Goal: Task Accomplishment & Management: Manage account settings

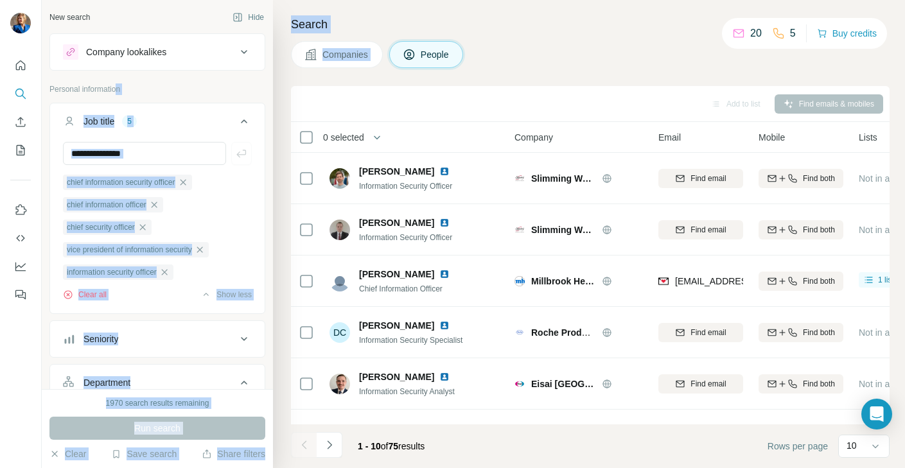
drag, startPoint x: 631, startPoint y: 38, endPoint x: 49, endPoint y: 157, distance: 593.9
click at [74, 132] on div "New search Hide Company lookalikes Personal information Job title 5 chief infor…" at bounding box center [473, 234] width 863 height 468
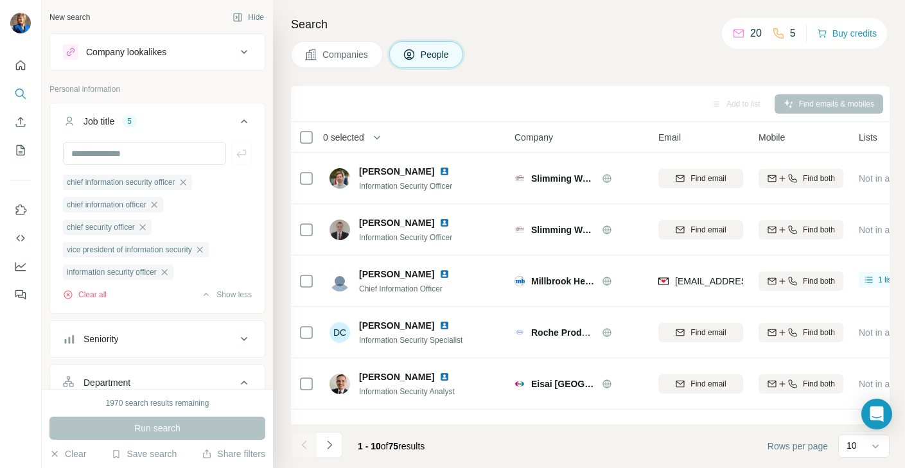
click at [633, 46] on div "Companies People" at bounding box center [590, 54] width 599 height 27
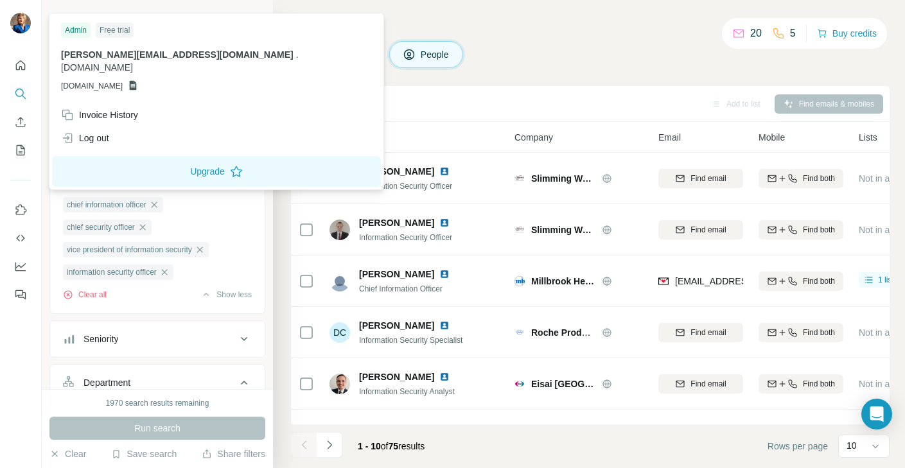
click at [24, 22] on img at bounding box center [20, 23] width 21 height 21
click at [869, 442] on icon at bounding box center [875, 446] width 13 height 13
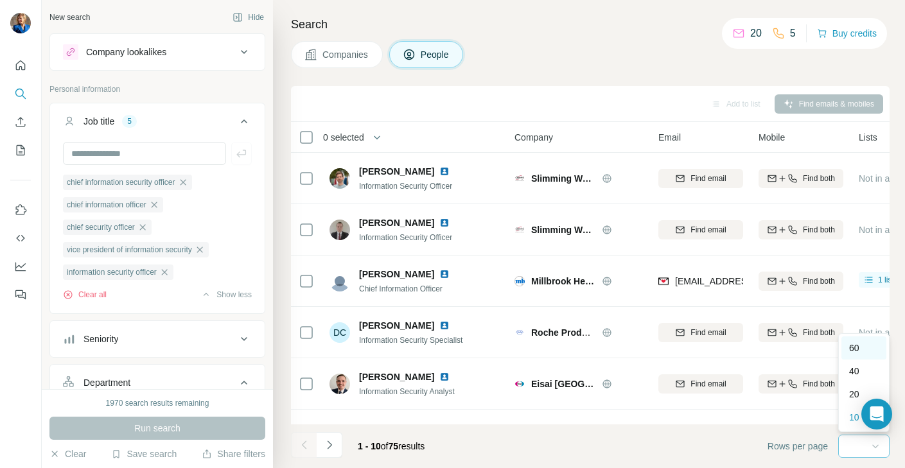
click at [861, 348] on div "60" at bounding box center [864, 348] width 30 height 13
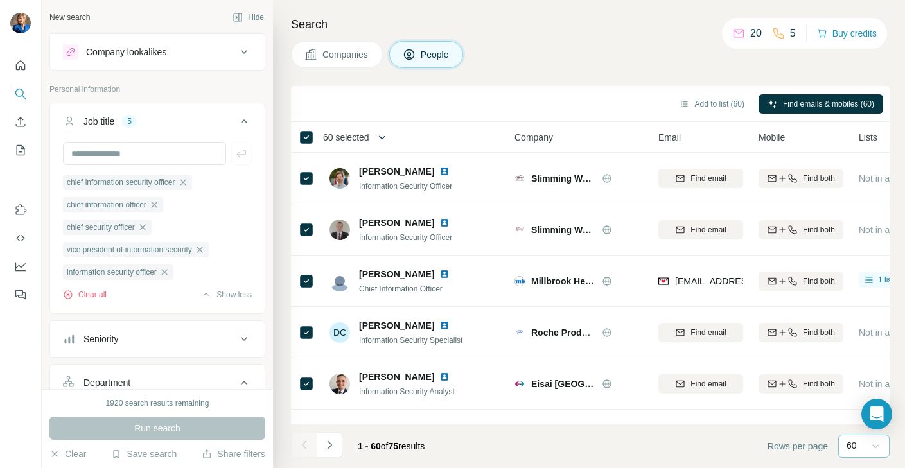
click at [388, 138] on icon "button" at bounding box center [382, 137] width 13 height 13
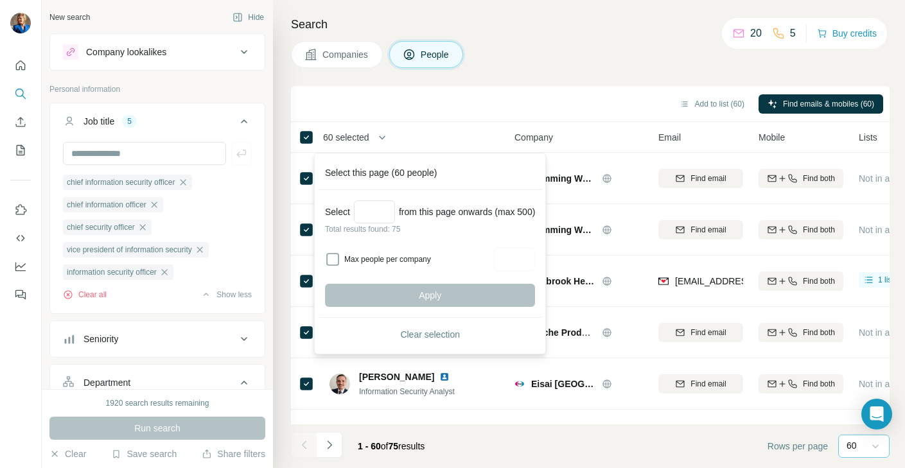
click at [475, 109] on div "Add to list (60) Find emails & mobiles (60)" at bounding box center [590, 103] width 586 height 22
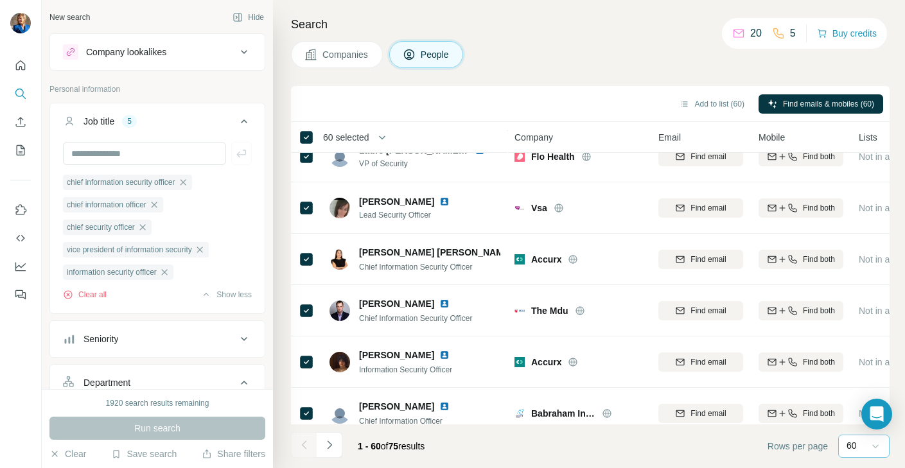
scroll to position [673, 0]
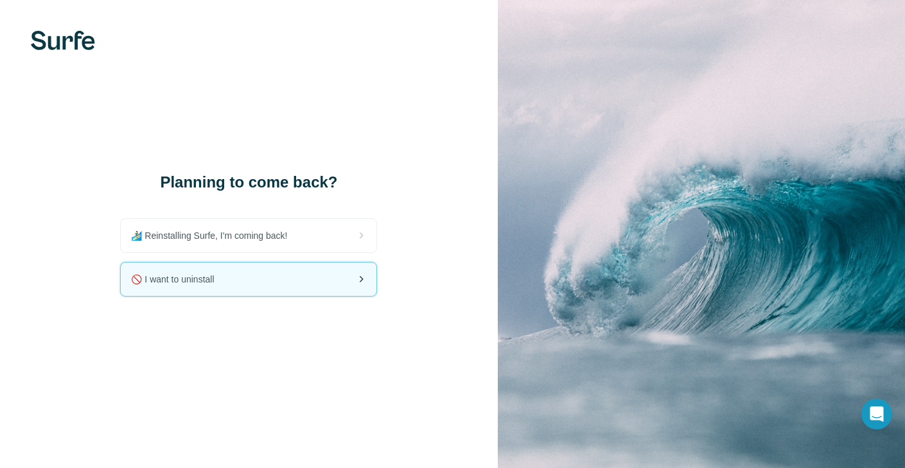
click at [306, 275] on div "🚫 I want to uninstall" at bounding box center [249, 279] width 256 height 33
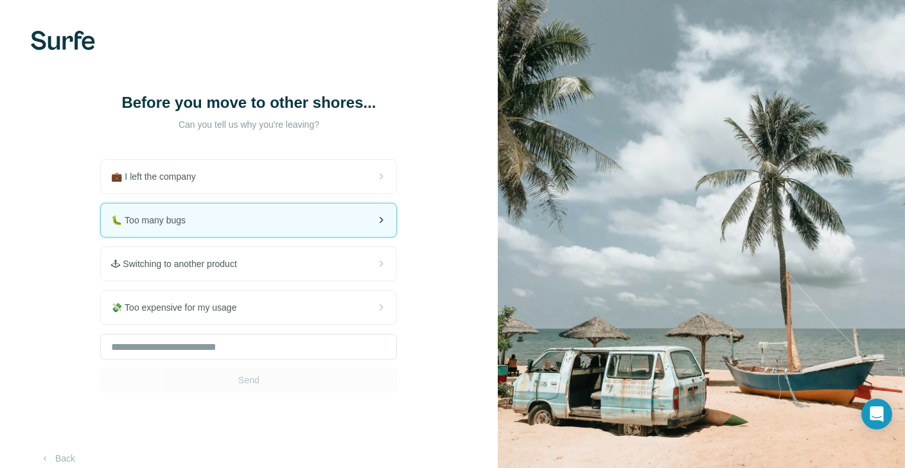
click at [300, 221] on div "🐛 Too many bugs" at bounding box center [248, 220] width 295 height 33
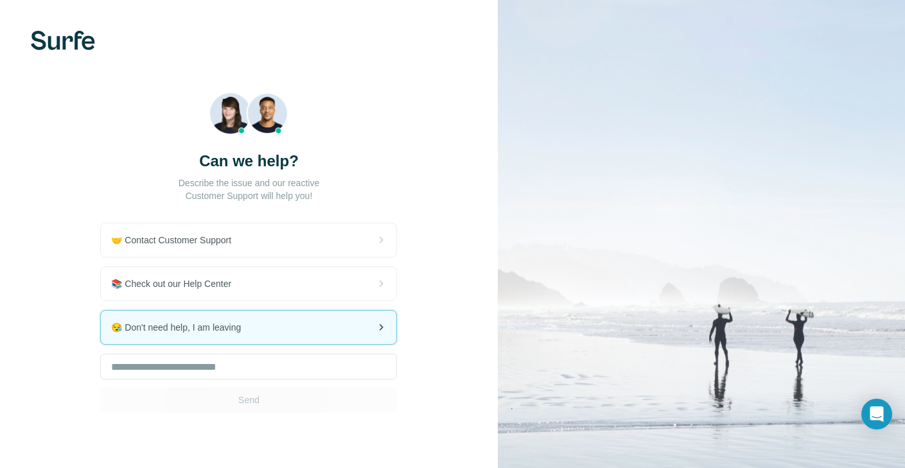
click at [328, 328] on div "😪 Don't need help, I am leaving" at bounding box center [248, 327] width 295 height 33
